Goal: Task Accomplishment & Management: Complete application form

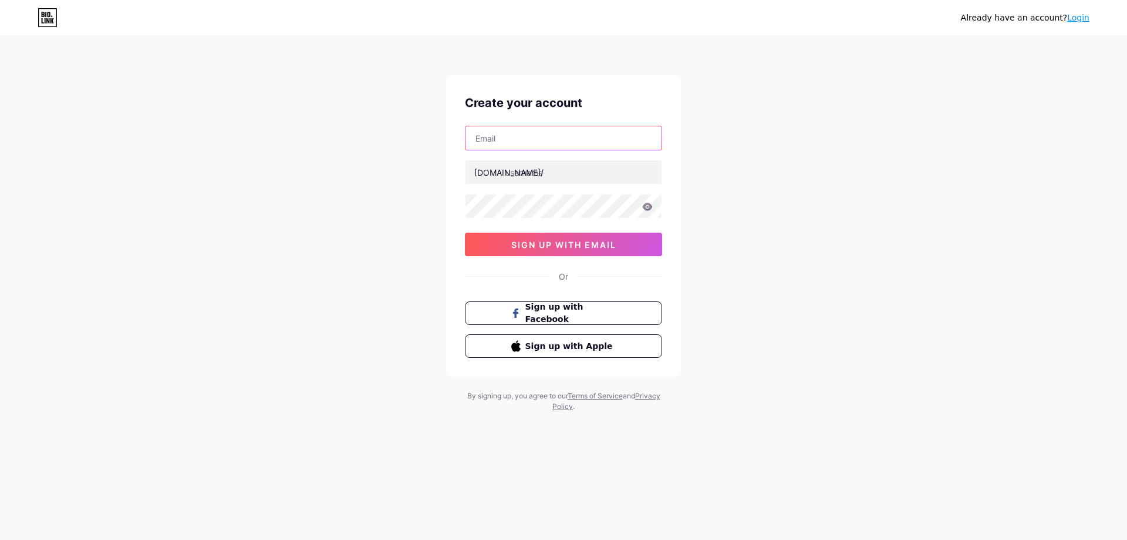
click at [520, 137] on input "text" at bounding box center [564, 137] width 196 height 23
type input "i"
type input "h"
type input "[EMAIL_ADDRESS][DOMAIN_NAME]"
click at [542, 170] on input "text" at bounding box center [564, 171] width 196 height 23
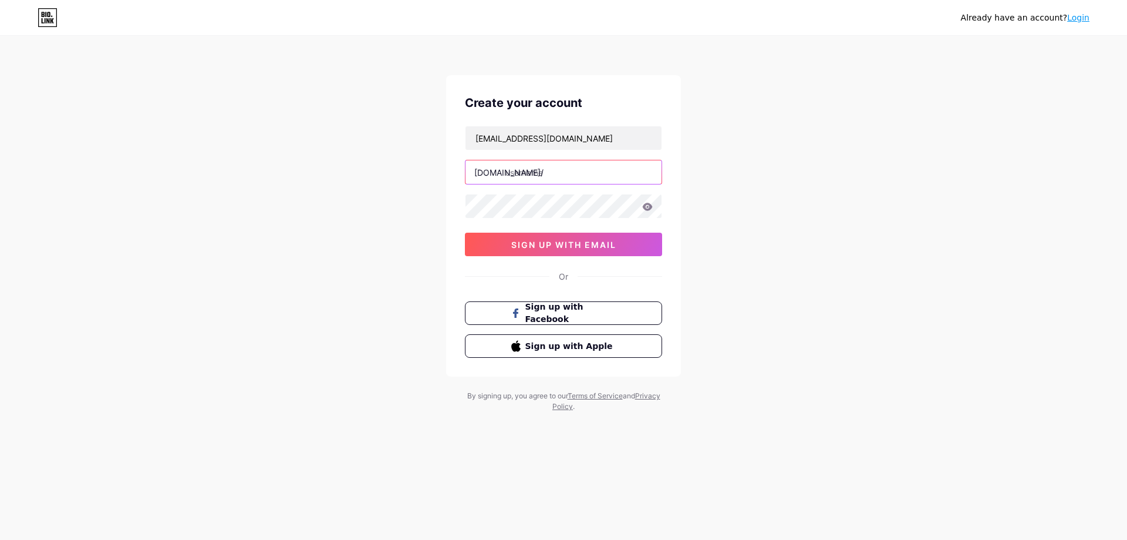
paste input "blush& bloom"
click at [534, 176] on input "blush& bloom" at bounding box center [564, 171] width 196 height 23
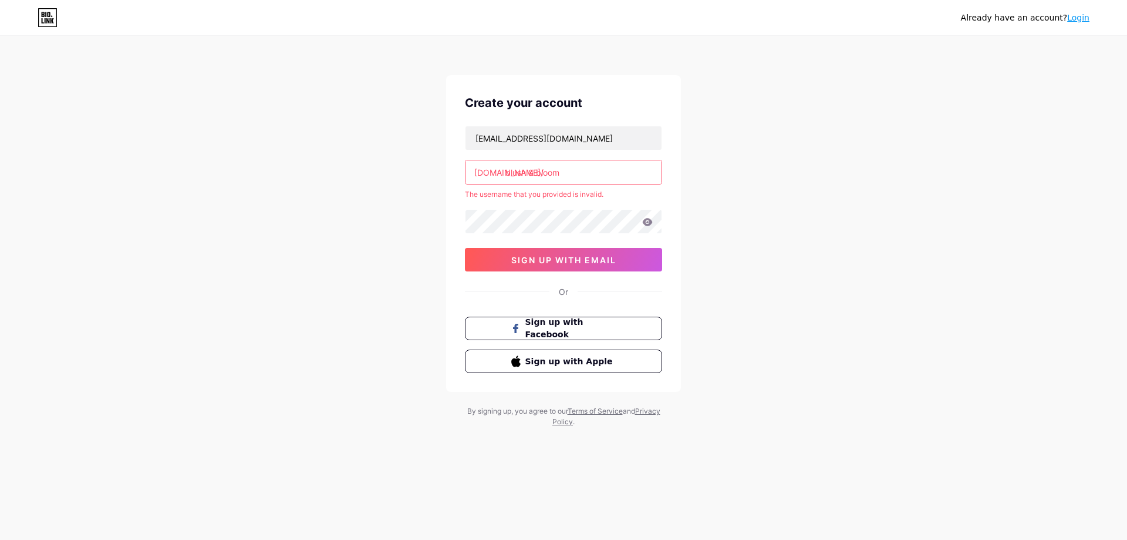
click at [535, 173] on input "blush & bloom" at bounding box center [564, 171] width 196 height 23
click at [754, 269] on div "Already have an account? Login Create your account [EMAIL_ADDRESS][DOMAIN_NAME]…" at bounding box center [563, 232] width 1127 height 464
click at [569, 174] on input "blush &bloom" at bounding box center [564, 171] width 196 height 23
click at [534, 173] on input "blush &bloom" at bounding box center [564, 171] width 196 height 23
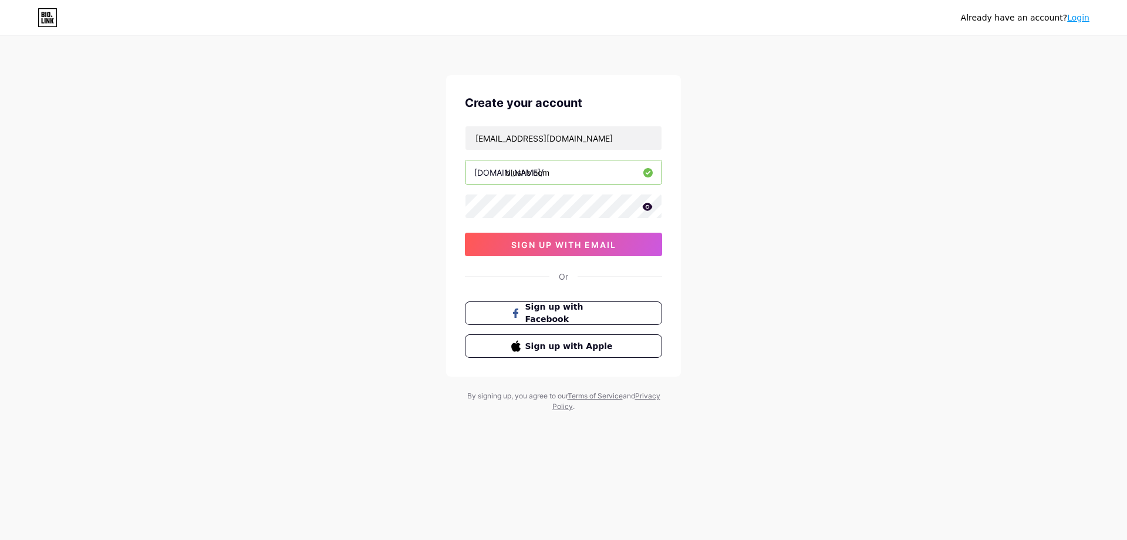
type input "blushbloom"
click at [648, 207] on icon at bounding box center [648, 207] width 10 height 8
click at [459, 207] on div "Create your account [EMAIL_ADDRESS][DOMAIN_NAME] [DOMAIN_NAME]/ blushbloom 0cAF…" at bounding box center [563, 225] width 235 height 301
click at [568, 245] on span "sign up with email" at bounding box center [563, 245] width 105 height 10
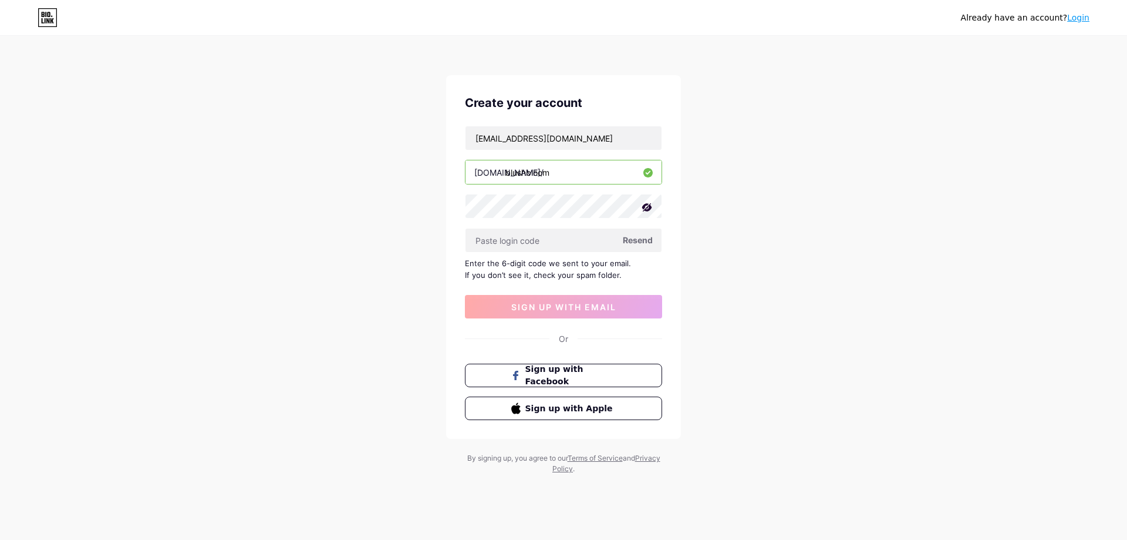
click at [642, 238] on span "Resend" at bounding box center [638, 240] width 30 height 12
paste input "483035"
type input "483035"
click at [606, 307] on span "sign up with email" at bounding box center [563, 307] width 105 height 10
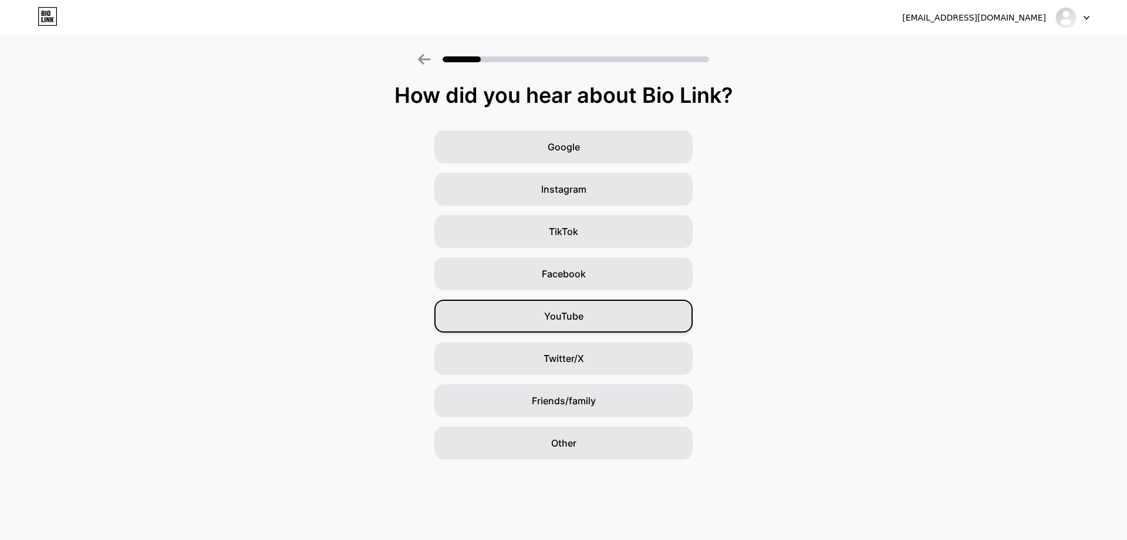
click at [584, 316] on div "YouTube" at bounding box center [563, 315] width 258 height 33
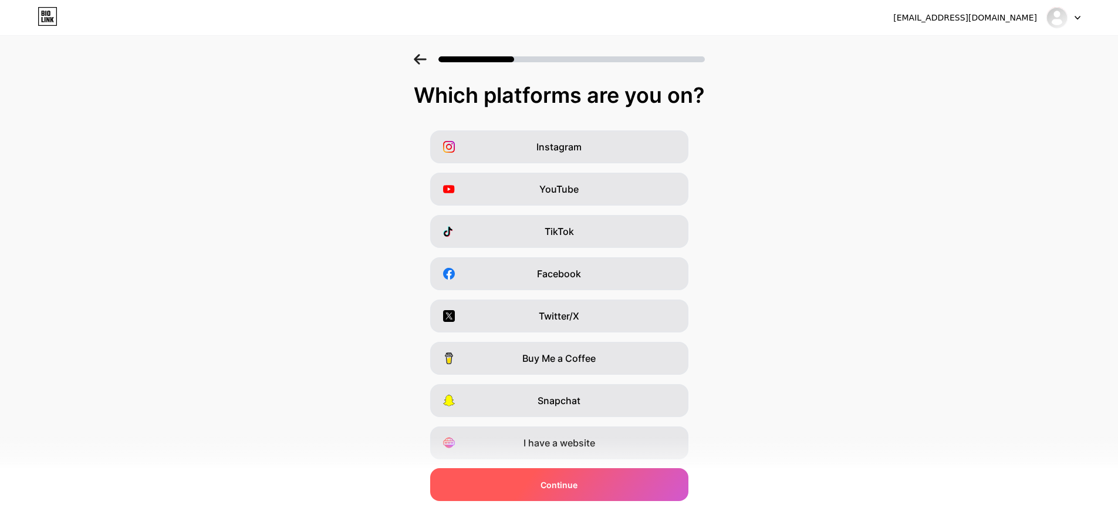
click at [597, 488] on div "Continue" at bounding box center [559, 484] width 258 height 33
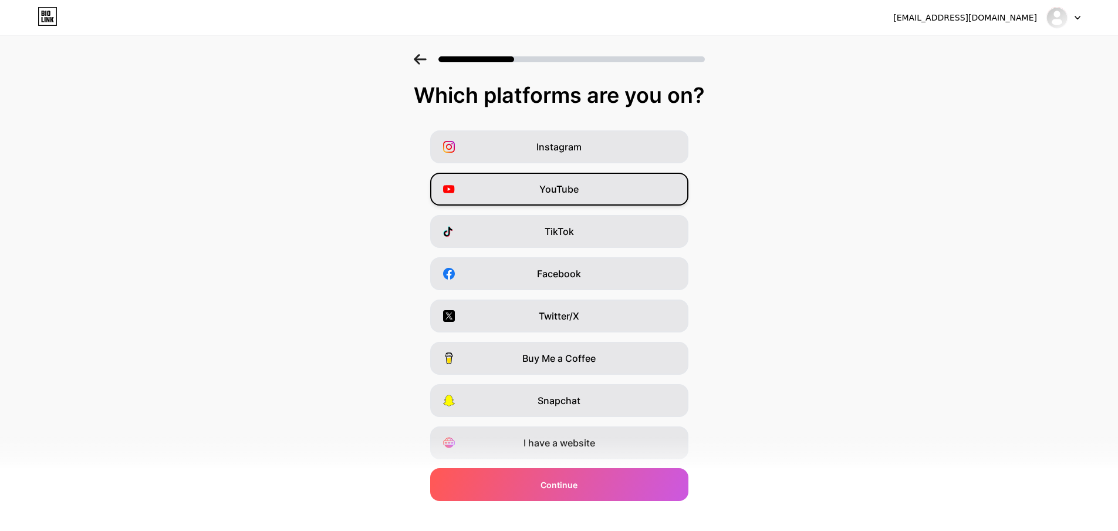
click at [572, 186] on span "YouTube" at bounding box center [559, 189] width 39 height 14
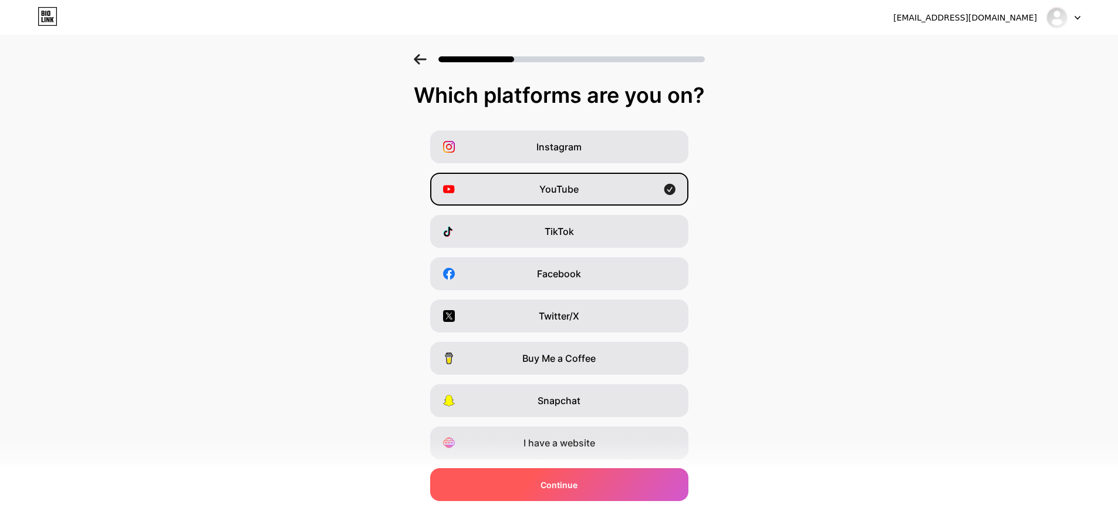
click at [600, 489] on div "Continue" at bounding box center [559, 484] width 258 height 33
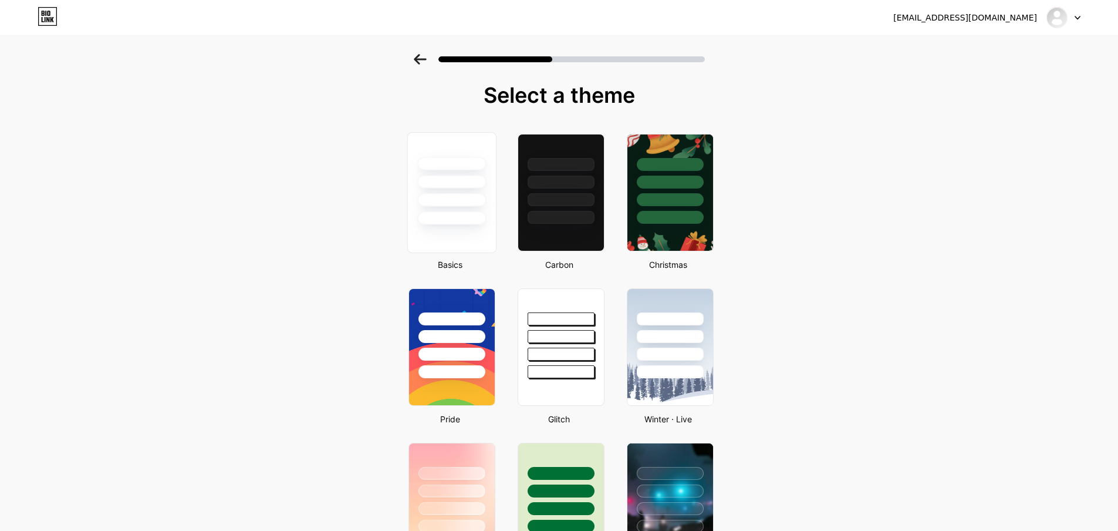
click at [463, 217] on div at bounding box center [451, 218] width 69 height 14
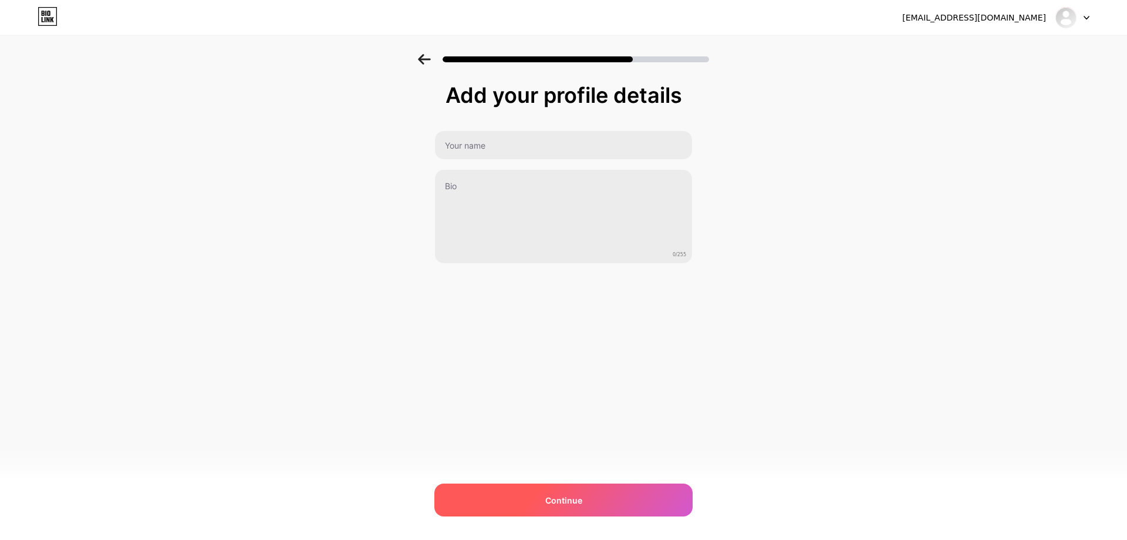
click at [626, 493] on div "Continue" at bounding box center [563, 499] width 258 height 33
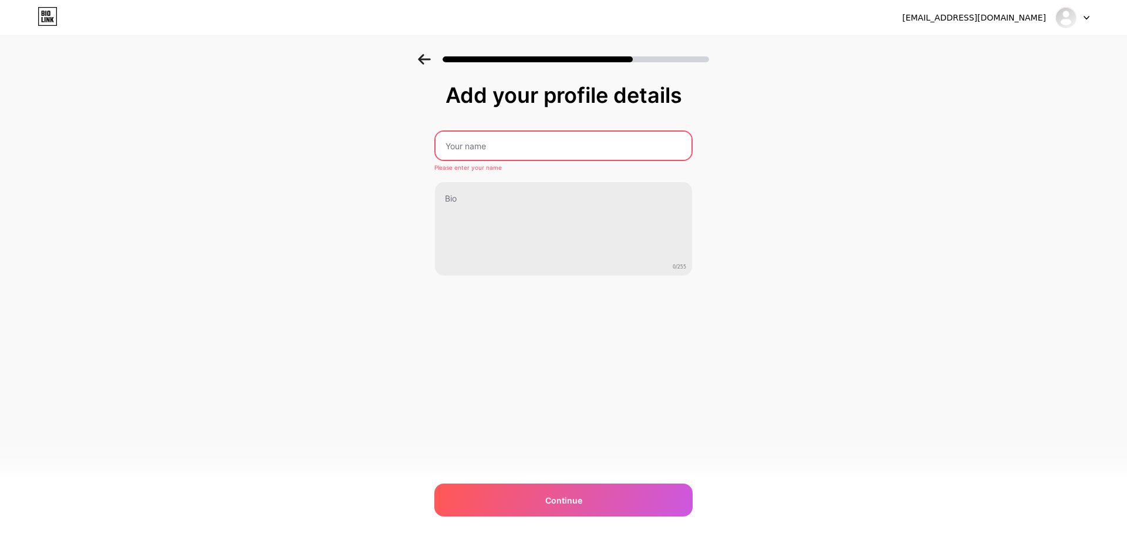
click at [535, 149] on input "text" at bounding box center [564, 146] width 256 height 28
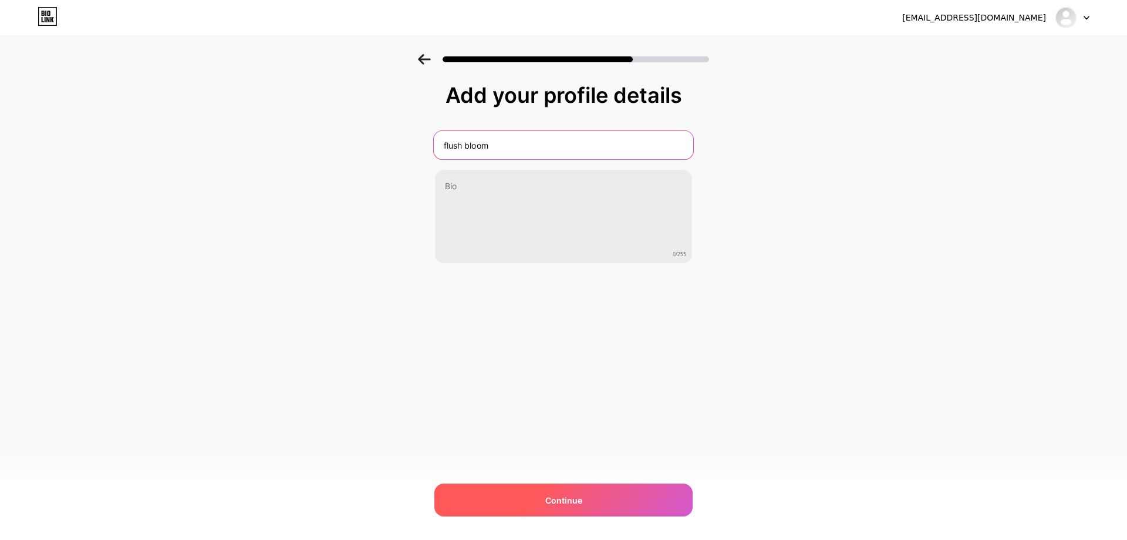
type input "flush bloom"
click at [578, 507] on div "Continue" at bounding box center [563, 499] width 258 height 33
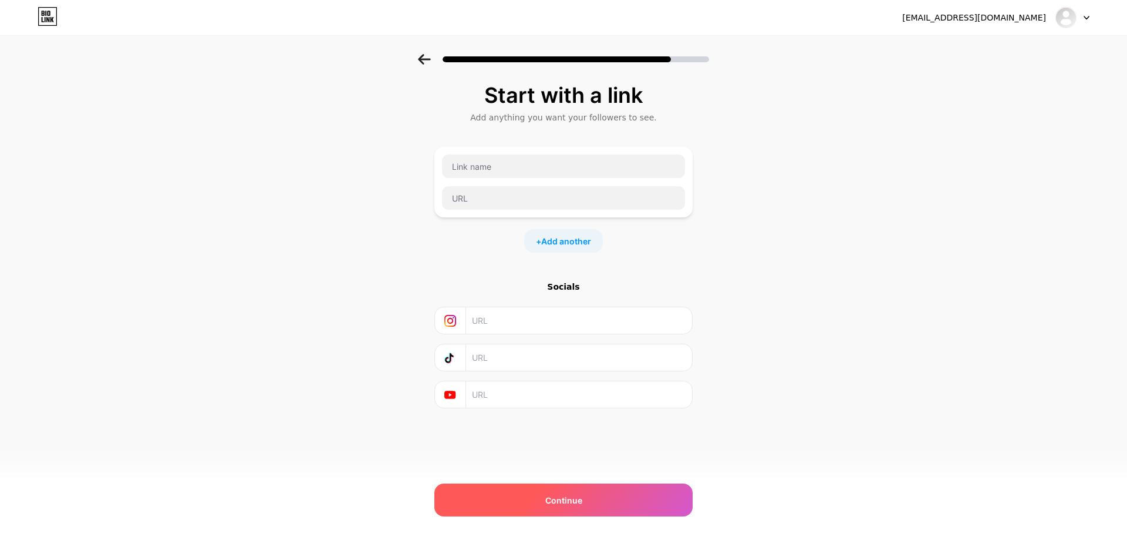
click at [599, 494] on div "Continue" at bounding box center [563, 499] width 258 height 33
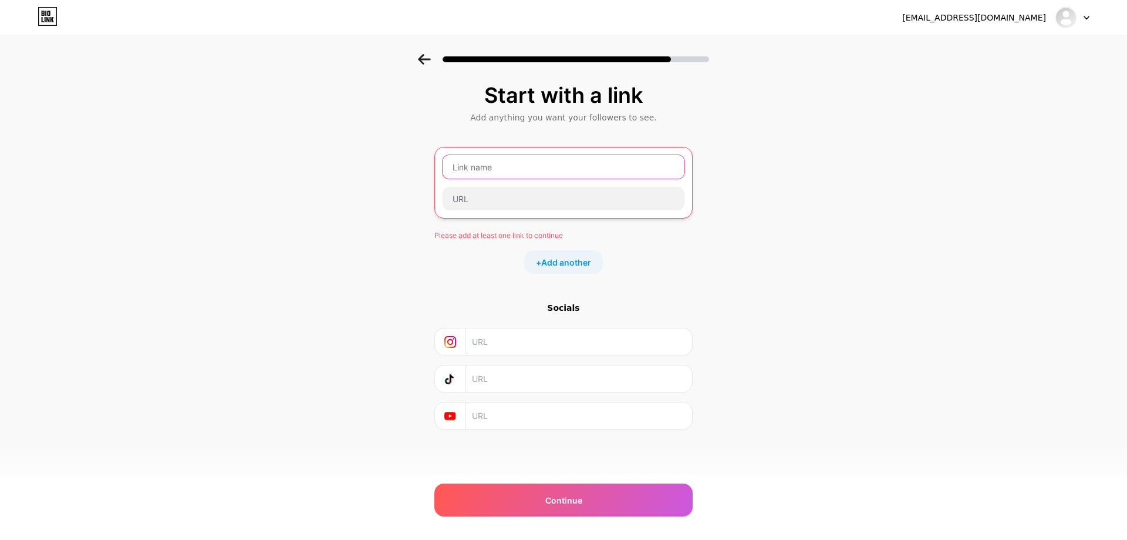
click at [489, 166] on input "text" at bounding box center [564, 166] width 242 height 23
click at [570, 265] on span "Add another" at bounding box center [566, 262] width 50 height 12
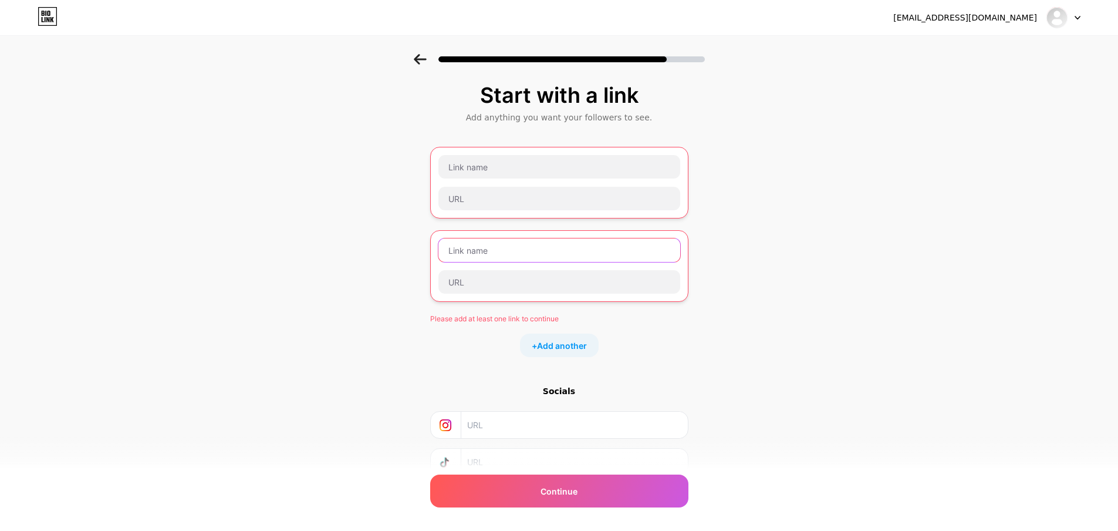
drag, startPoint x: 668, startPoint y: 255, endPoint x: 721, endPoint y: 321, distance: 84.8
click at [721, 321] on div "Start with a link Add anything you want your followers to see. Please add at le…" at bounding box center [559, 312] width 1118 height 517
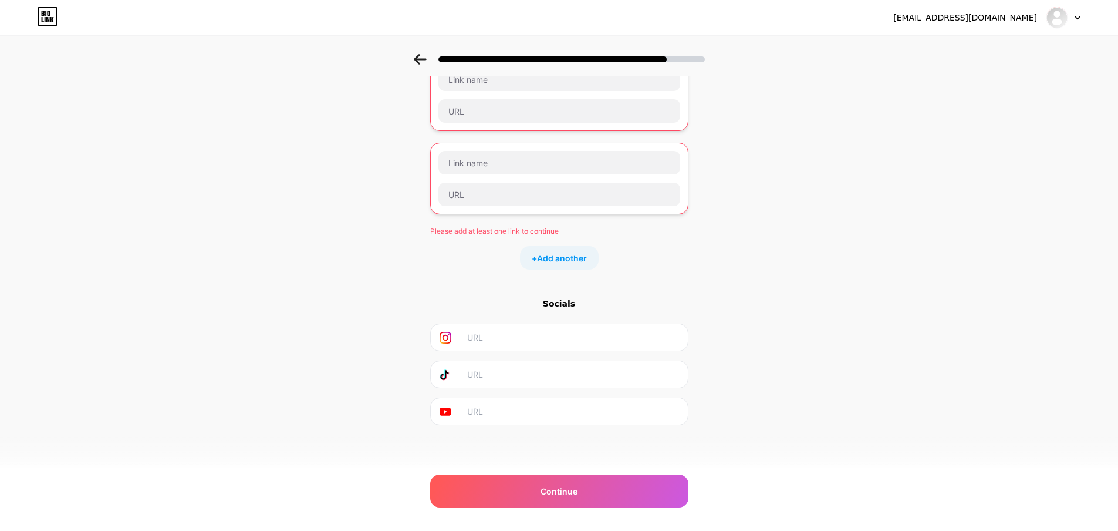
click at [481, 412] on input "text" at bounding box center [573, 411] width 213 height 26
click at [586, 486] on div "Continue" at bounding box center [559, 490] width 258 height 33
click at [608, 481] on div "Continue" at bounding box center [559, 490] width 258 height 33
